Goal: Information Seeking & Learning: Learn about a topic

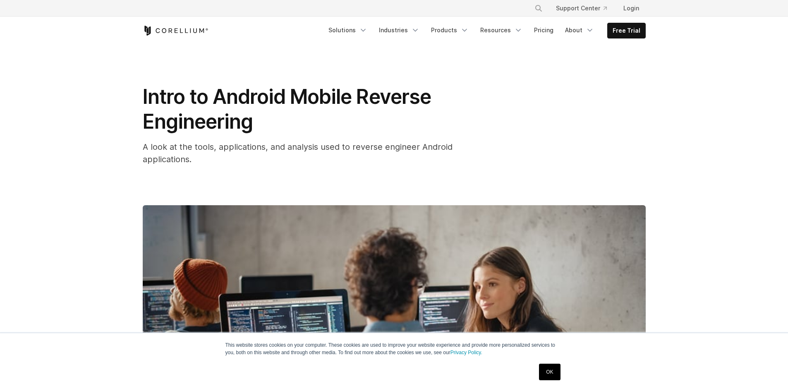
click at [550, 370] on link "OK" at bounding box center [549, 372] width 21 height 17
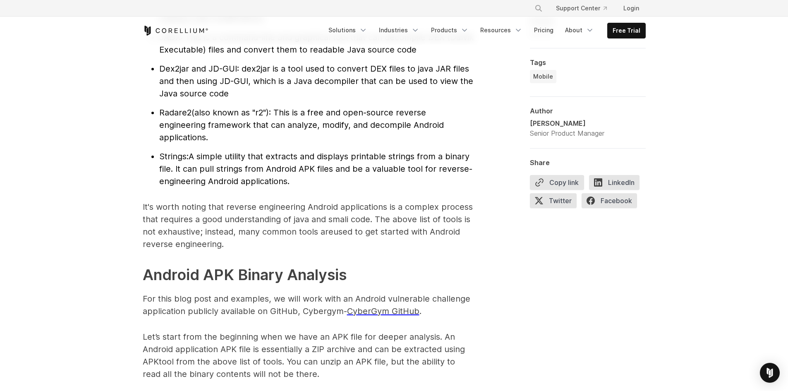
scroll to position [993, 0]
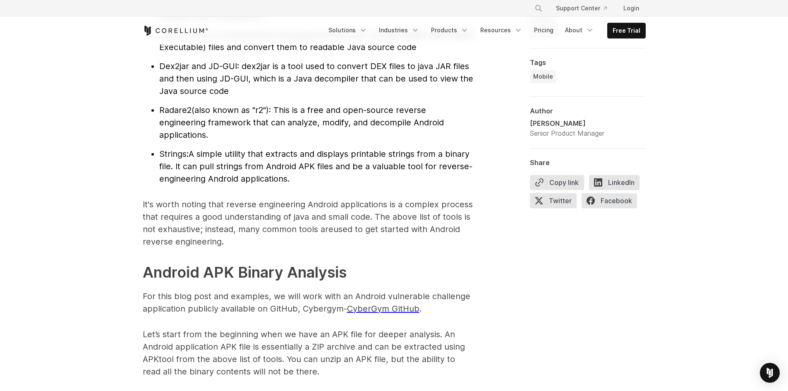
click at [541, 31] on link "Pricing" at bounding box center [543, 30] width 29 height 15
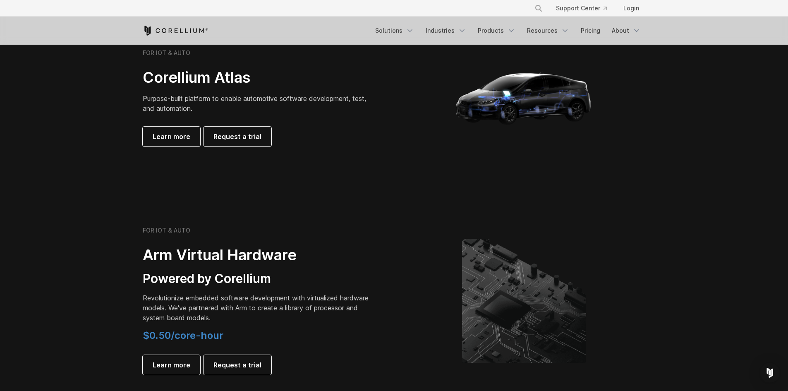
scroll to position [951, 0]
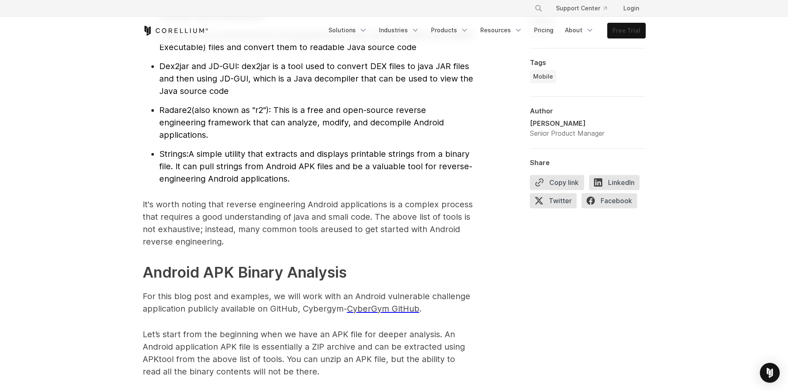
click at [637, 29] on link "Free Trial" at bounding box center [627, 30] width 38 height 15
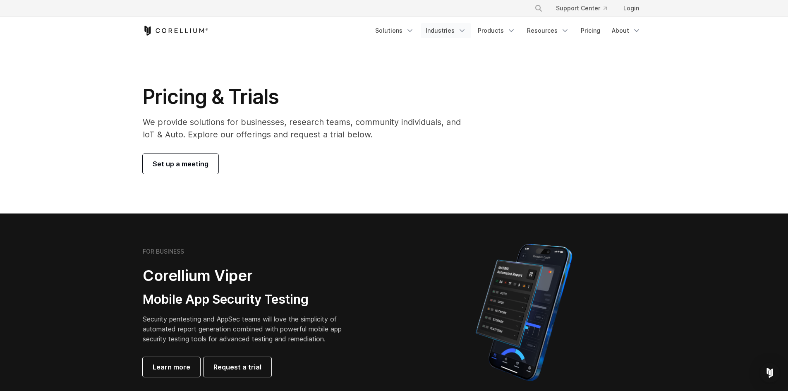
click at [437, 28] on link "Industries" at bounding box center [446, 30] width 50 height 15
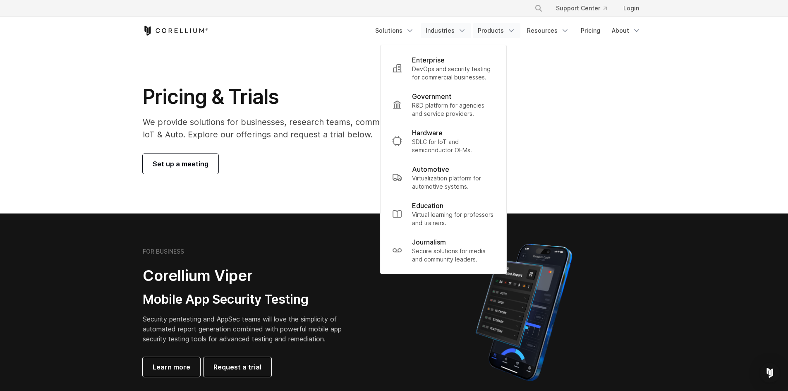
click at [492, 28] on link "Products" at bounding box center [497, 30] width 48 height 15
